Goal: Navigation & Orientation: Find specific page/section

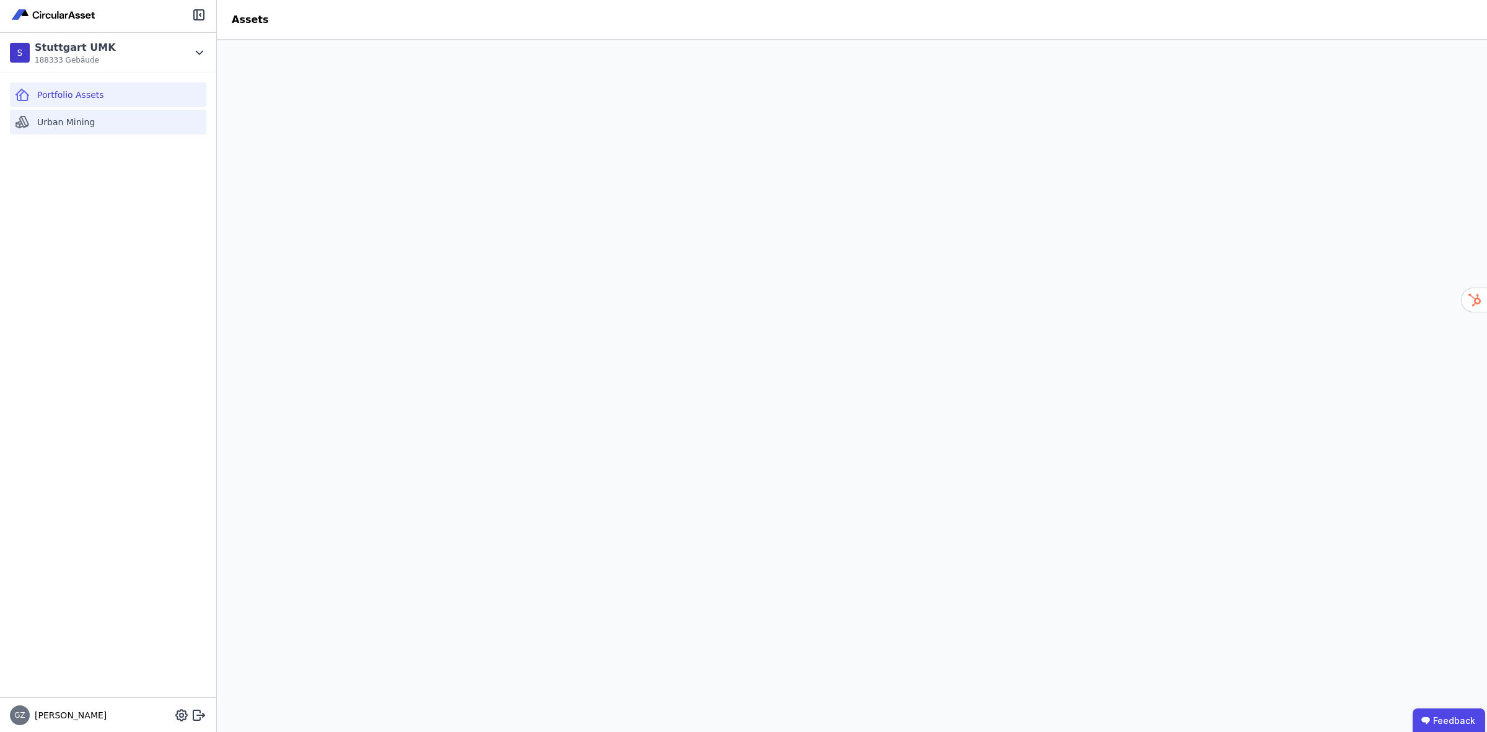
click at [63, 122] on span "Urban Mining" at bounding box center [66, 122] width 58 height 12
click at [107, 95] on div "Portfolio Assets" at bounding box center [108, 94] width 196 height 25
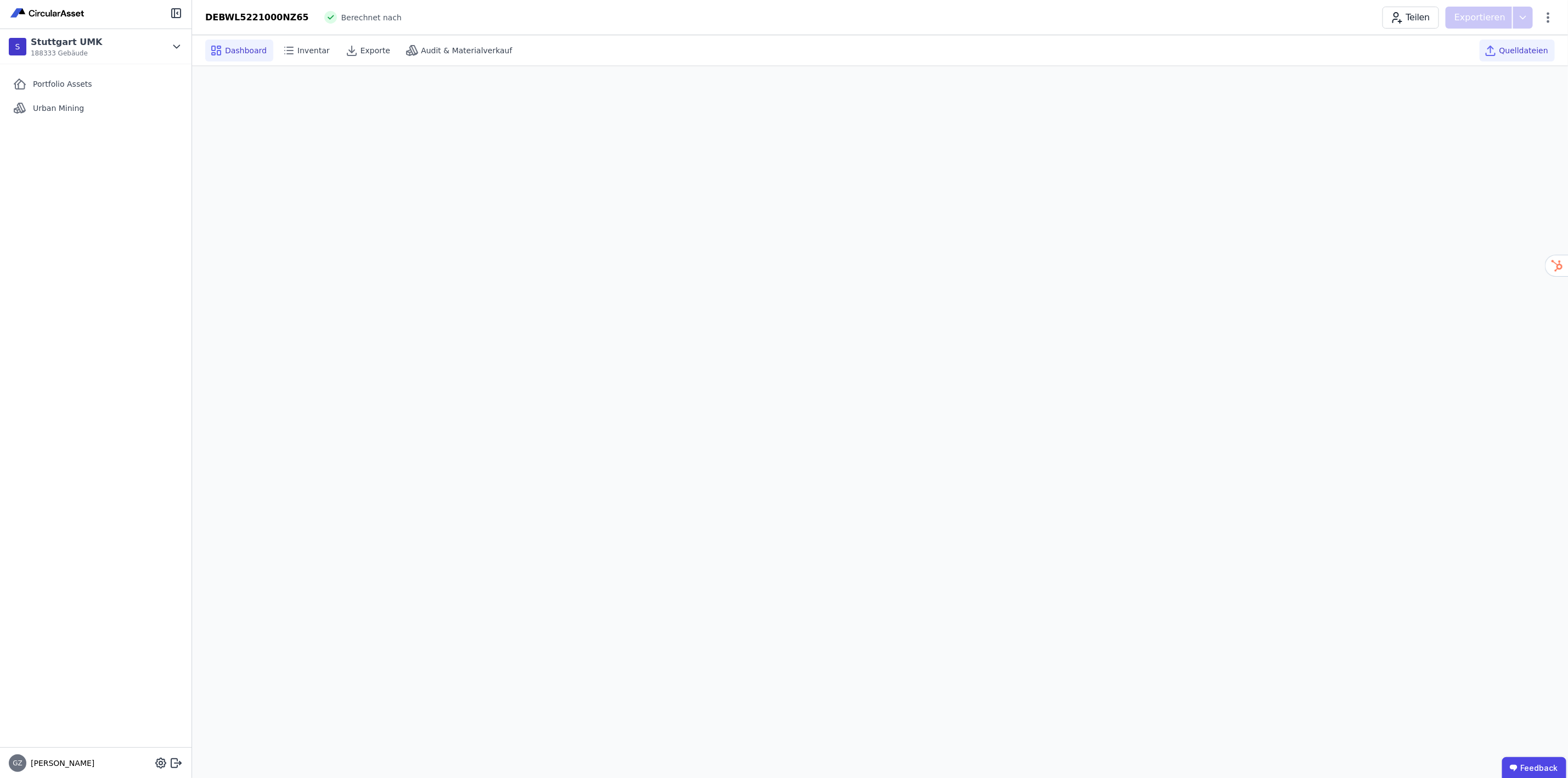
click at [1316, 46] on span "Quelldateien" at bounding box center [1524, 51] width 49 height 11
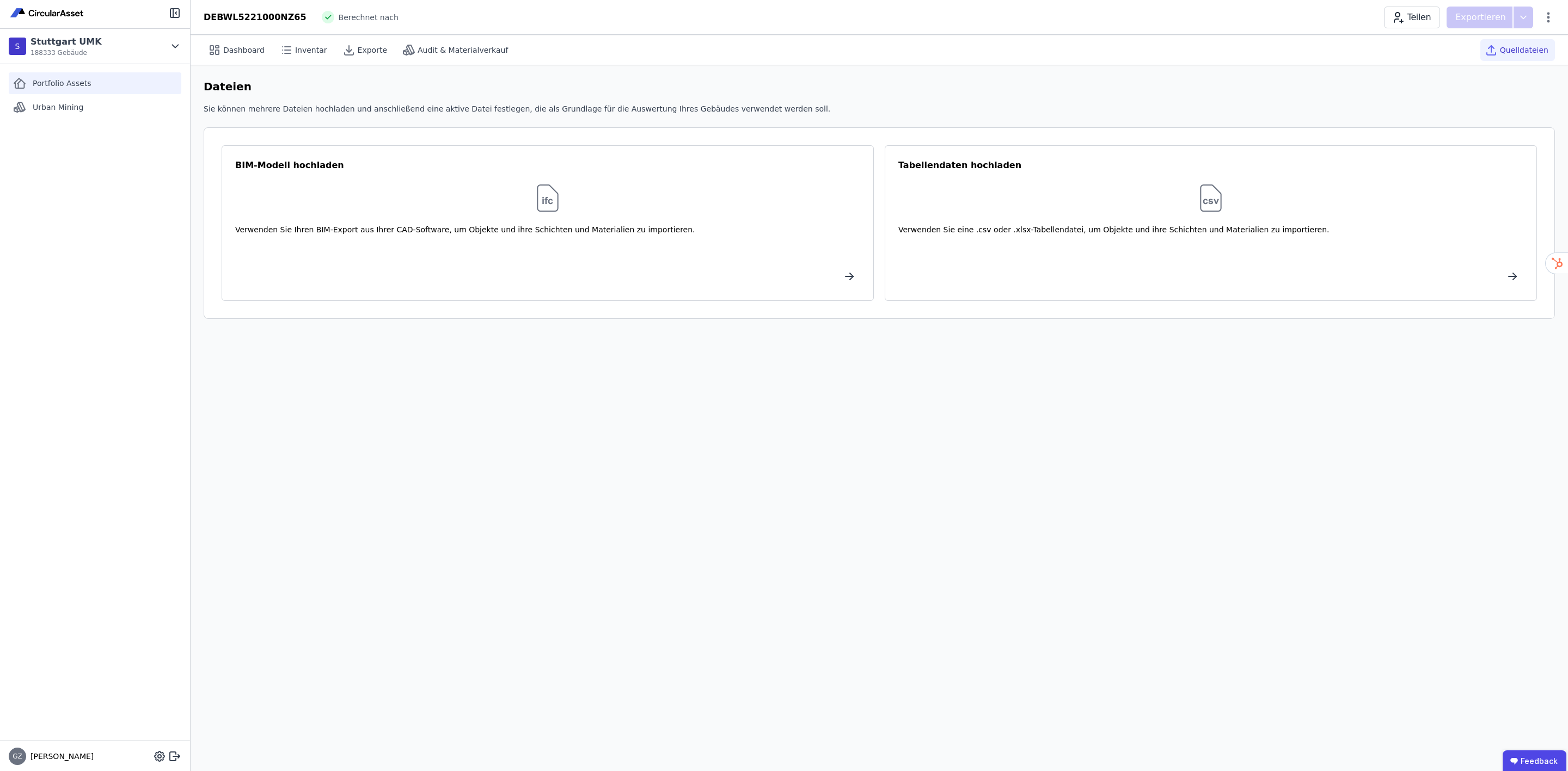
click at [67, 82] on span "Portfolio Assets" at bounding box center [61, 83] width 59 height 11
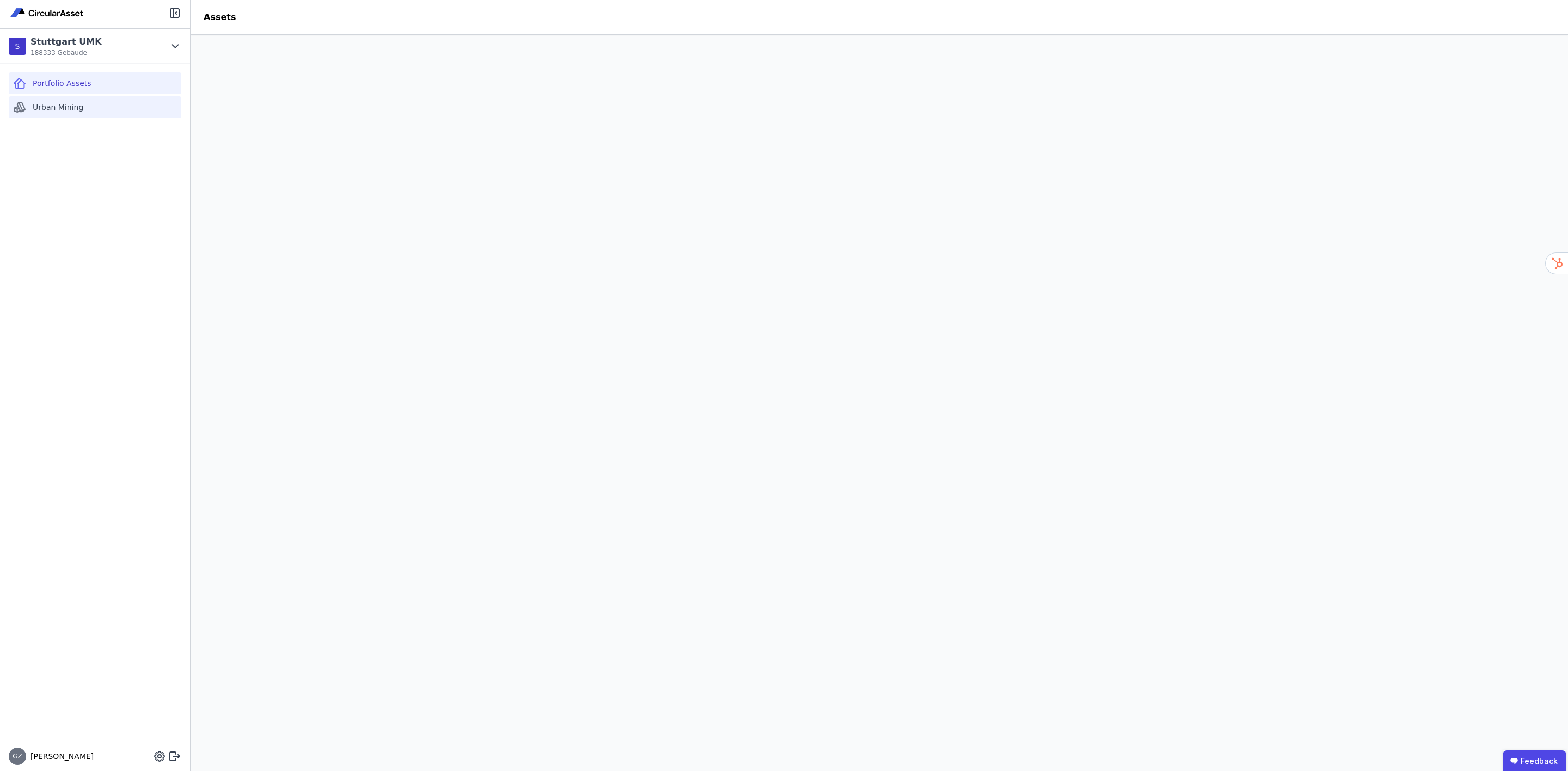
click at [66, 111] on span "Urban Mining" at bounding box center [58, 107] width 51 height 11
